Goal: Task Accomplishment & Management: Manage account settings

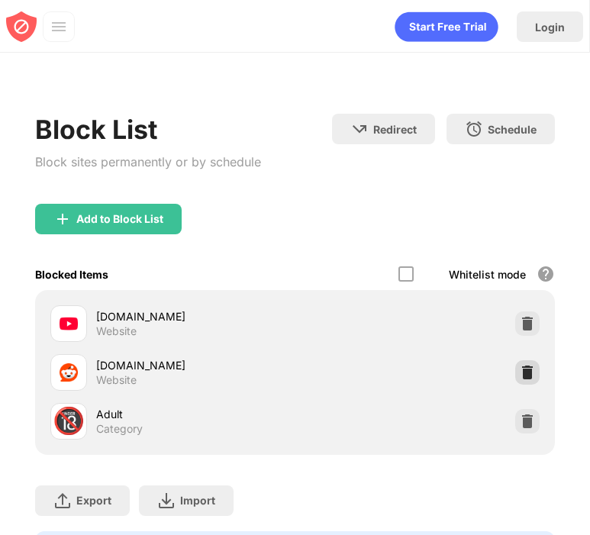
click at [523, 373] on img at bounding box center [527, 372] width 15 height 15
